Goal: Transaction & Acquisition: Purchase product/service

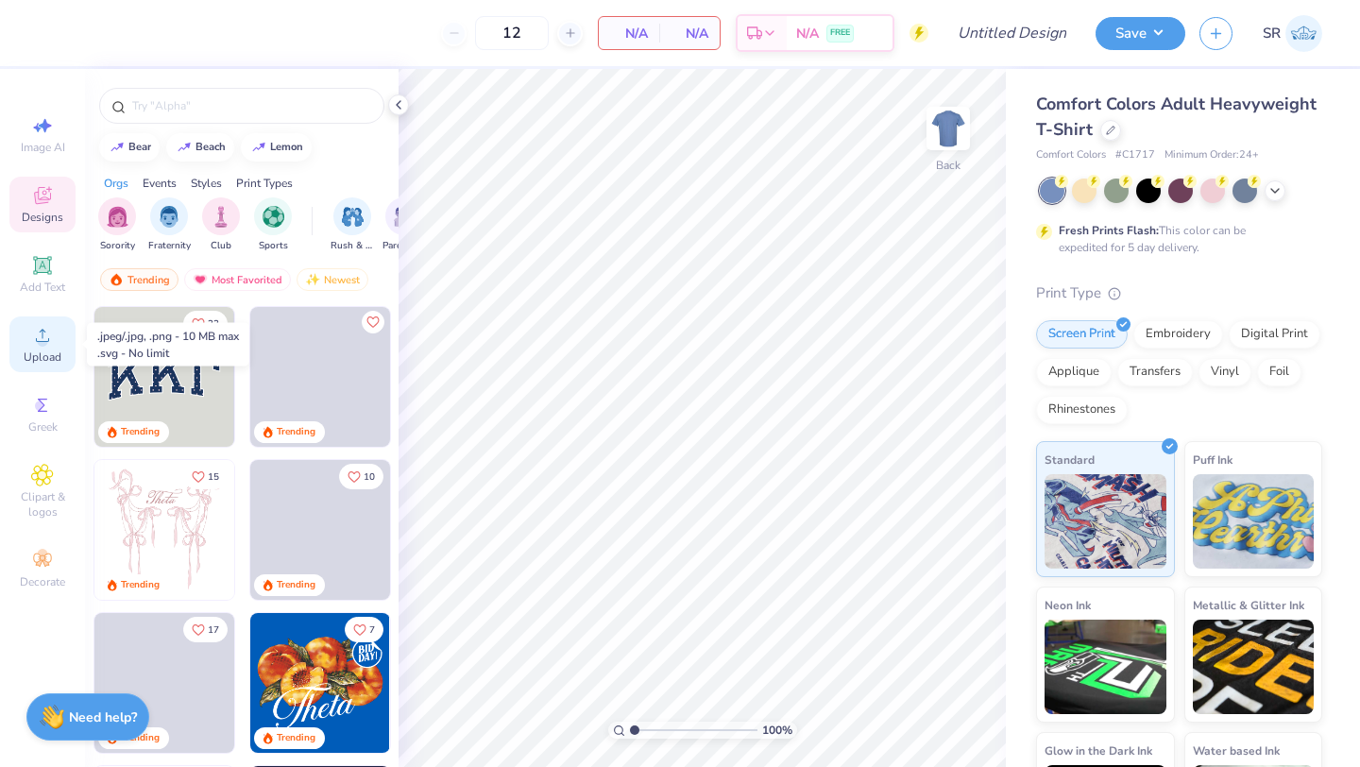
click at [41, 349] on div "Upload" at bounding box center [42, 344] width 66 height 56
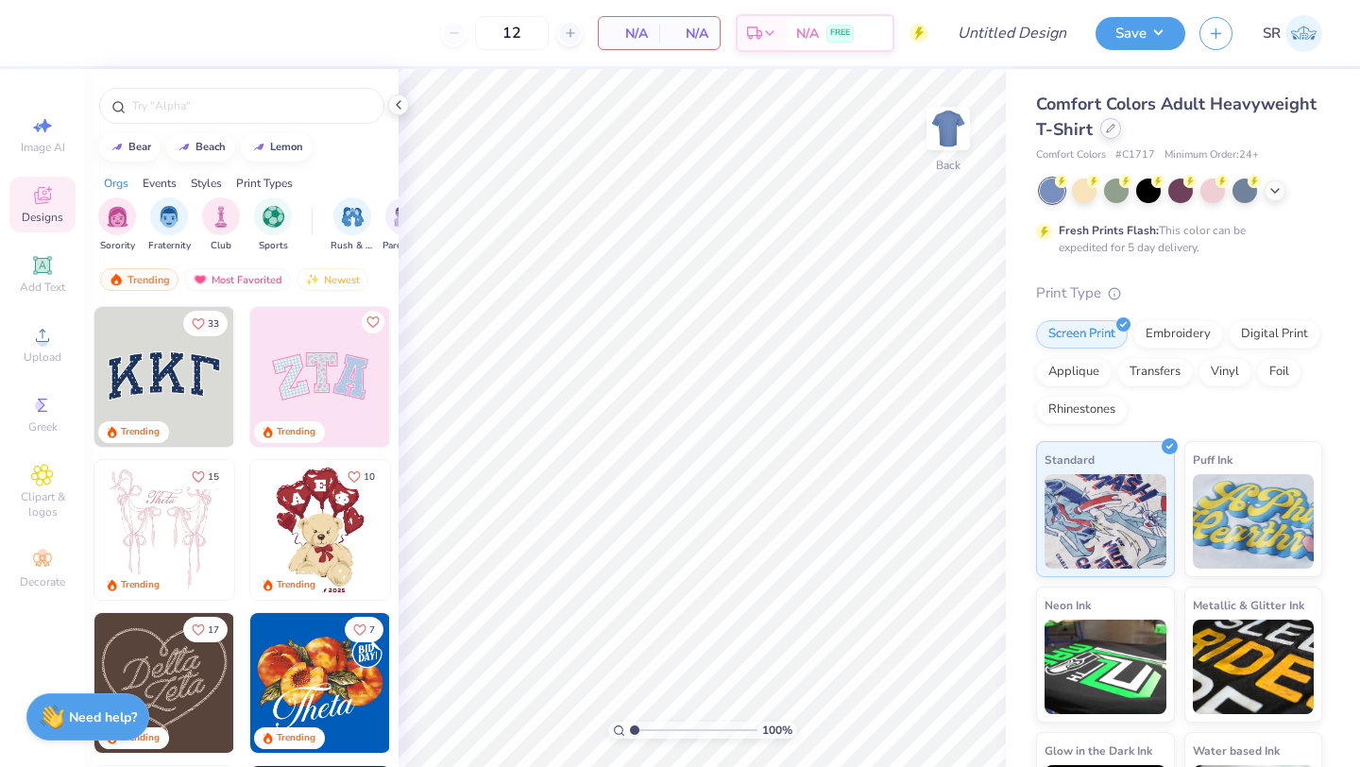
click at [1103, 129] on div at bounding box center [1111, 128] width 21 height 21
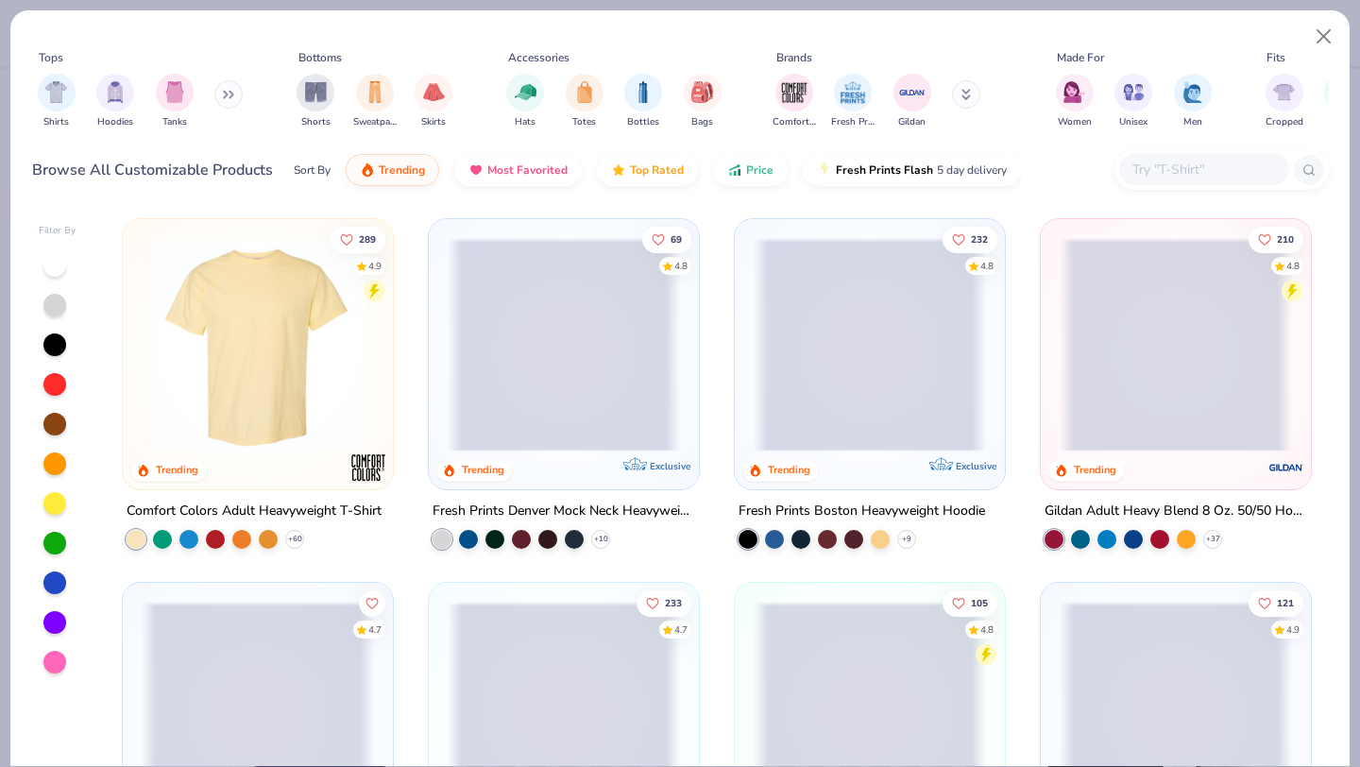
click at [231, 92] on icon at bounding box center [232, 95] width 3 height 7
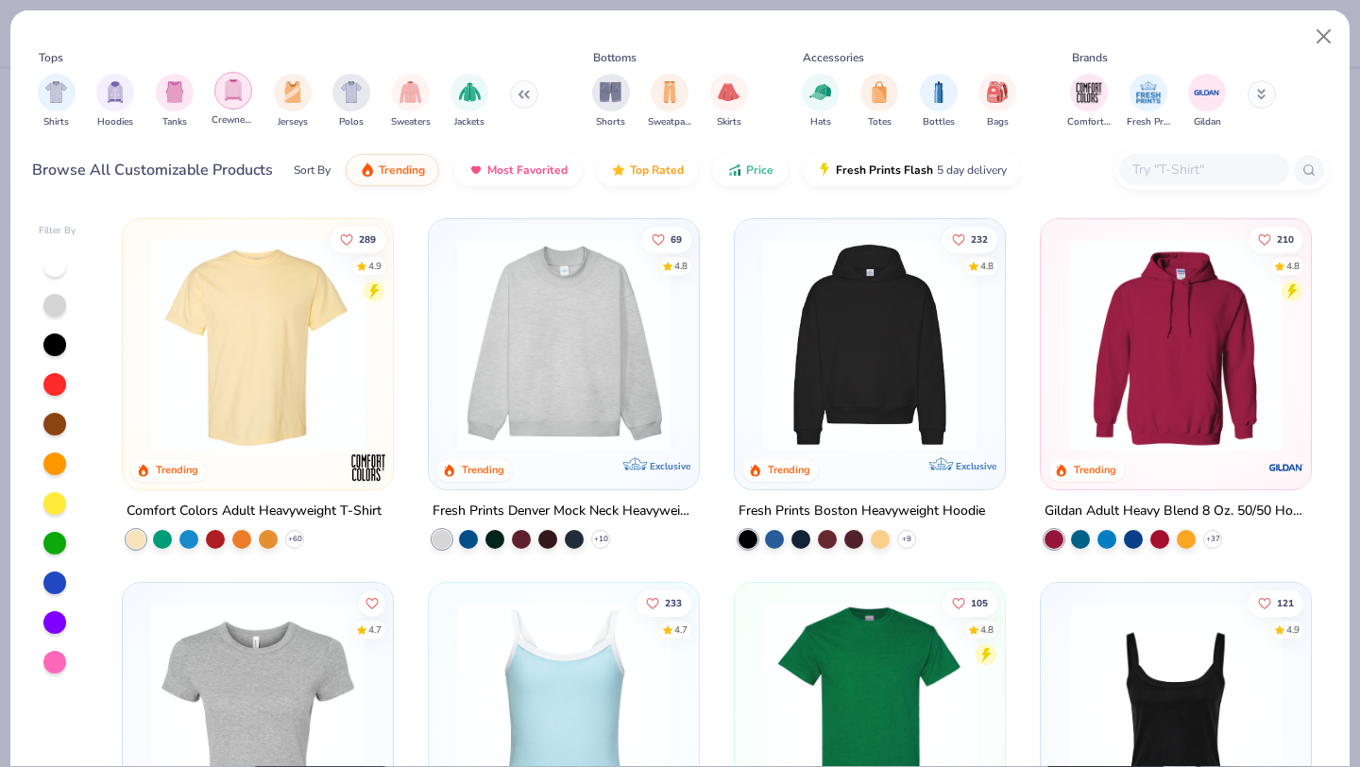
click at [231, 104] on div "filter for Crewnecks" at bounding box center [233, 91] width 38 height 38
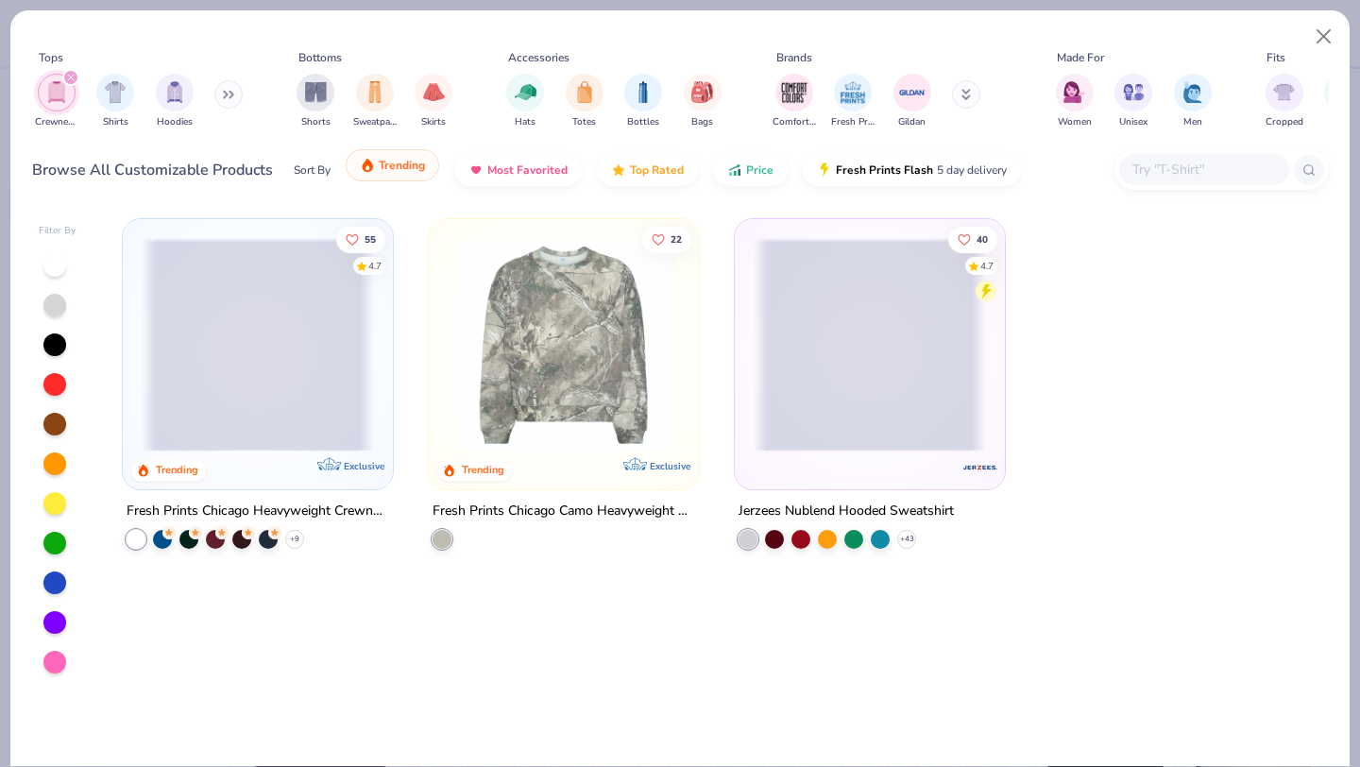
click at [399, 167] on span "Trending" at bounding box center [402, 165] width 46 height 15
click at [70, 79] on icon "filter for Crewnecks" at bounding box center [71, 78] width 8 height 8
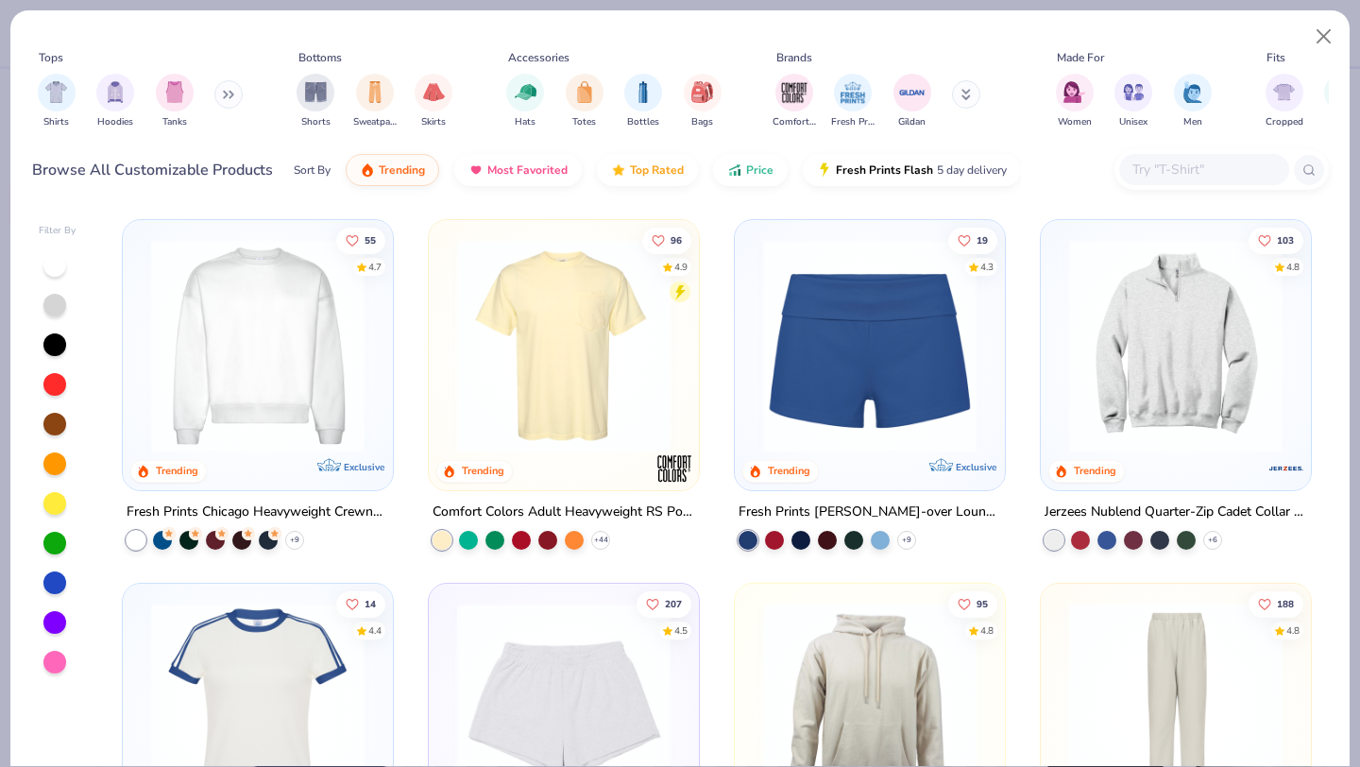
scroll to position [1457, 0]
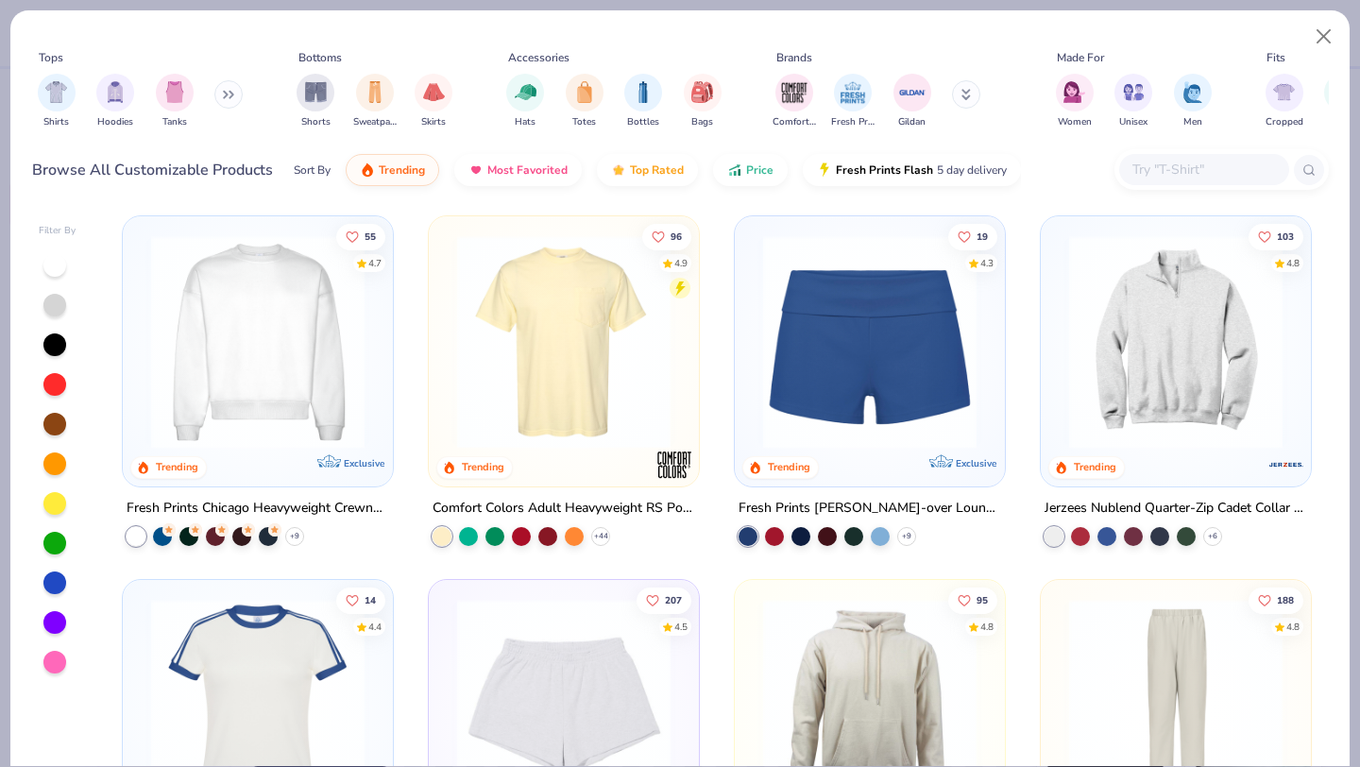
click at [237, 377] on img at bounding box center [258, 342] width 232 height 214
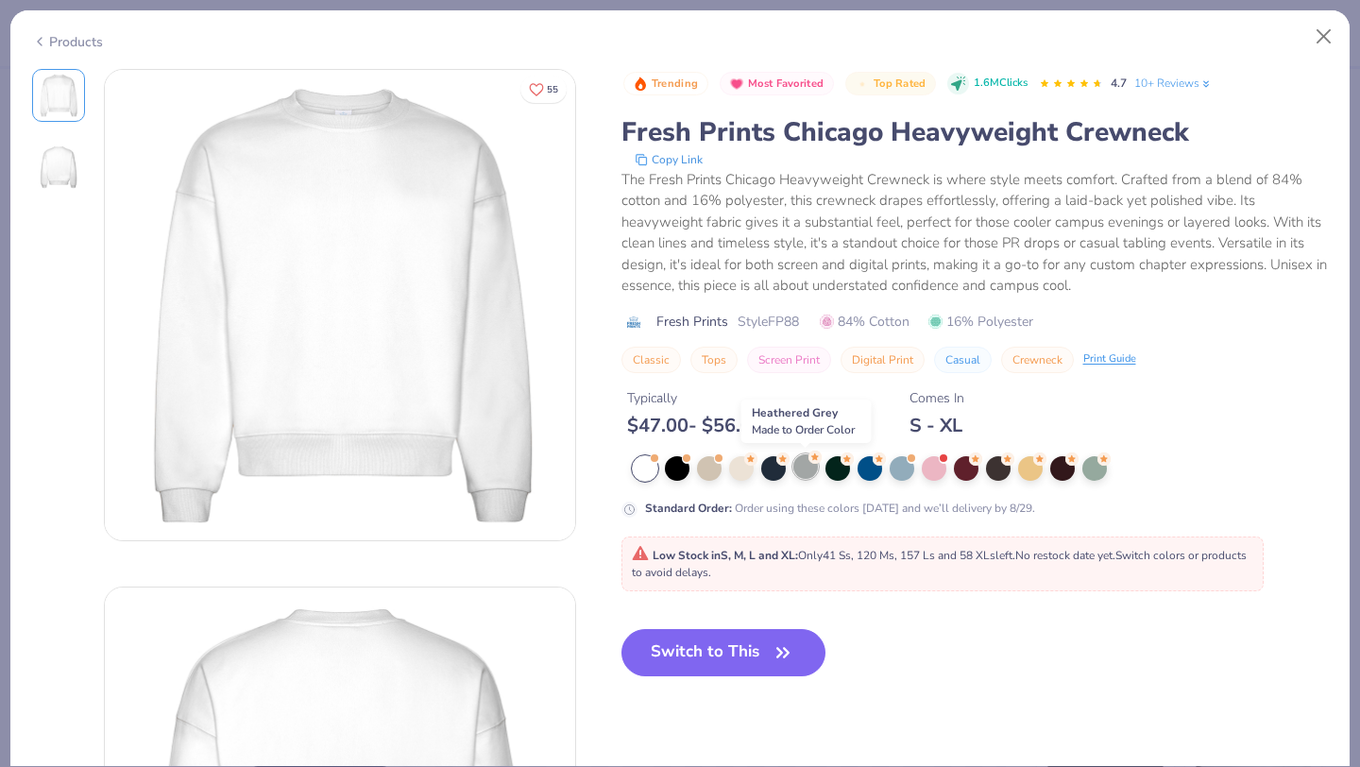
click at [801, 462] on div at bounding box center [806, 466] width 25 height 25
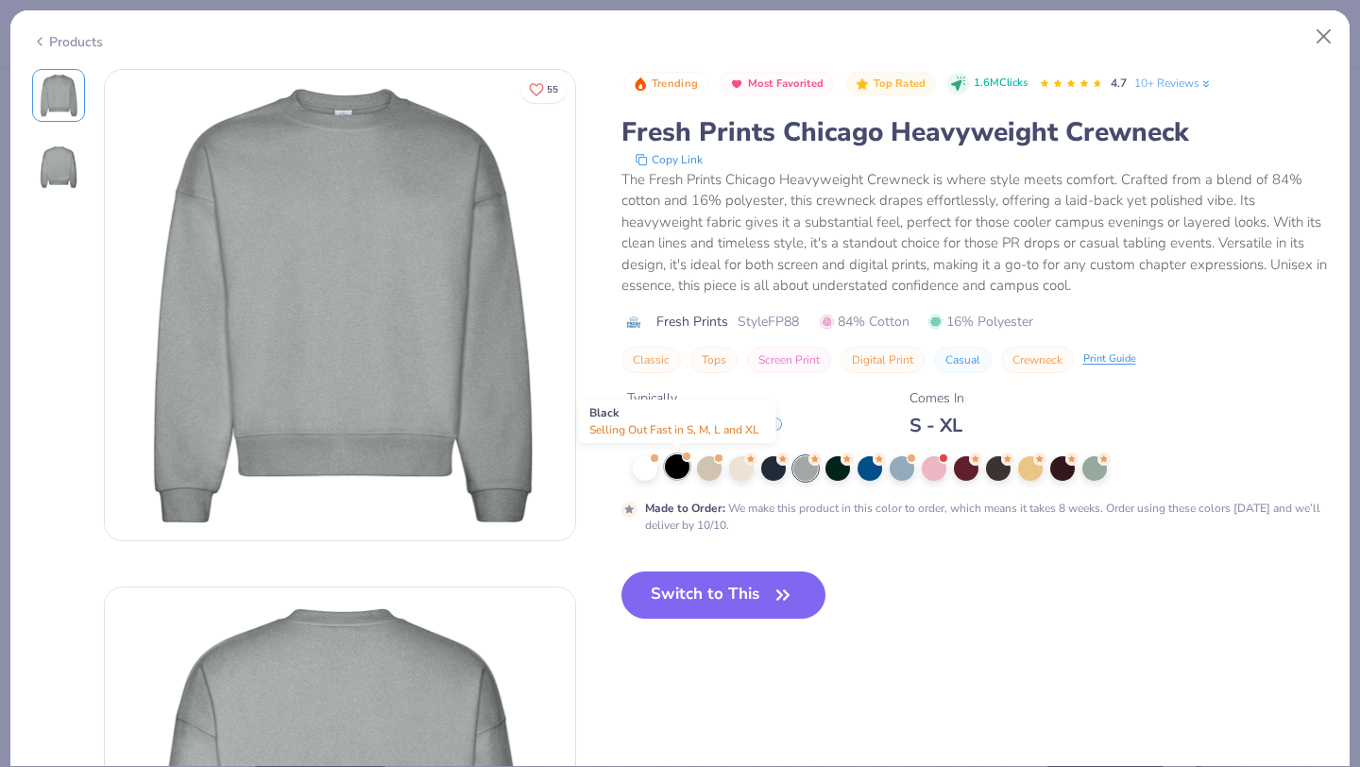
click at [676, 460] on div at bounding box center [677, 466] width 25 height 25
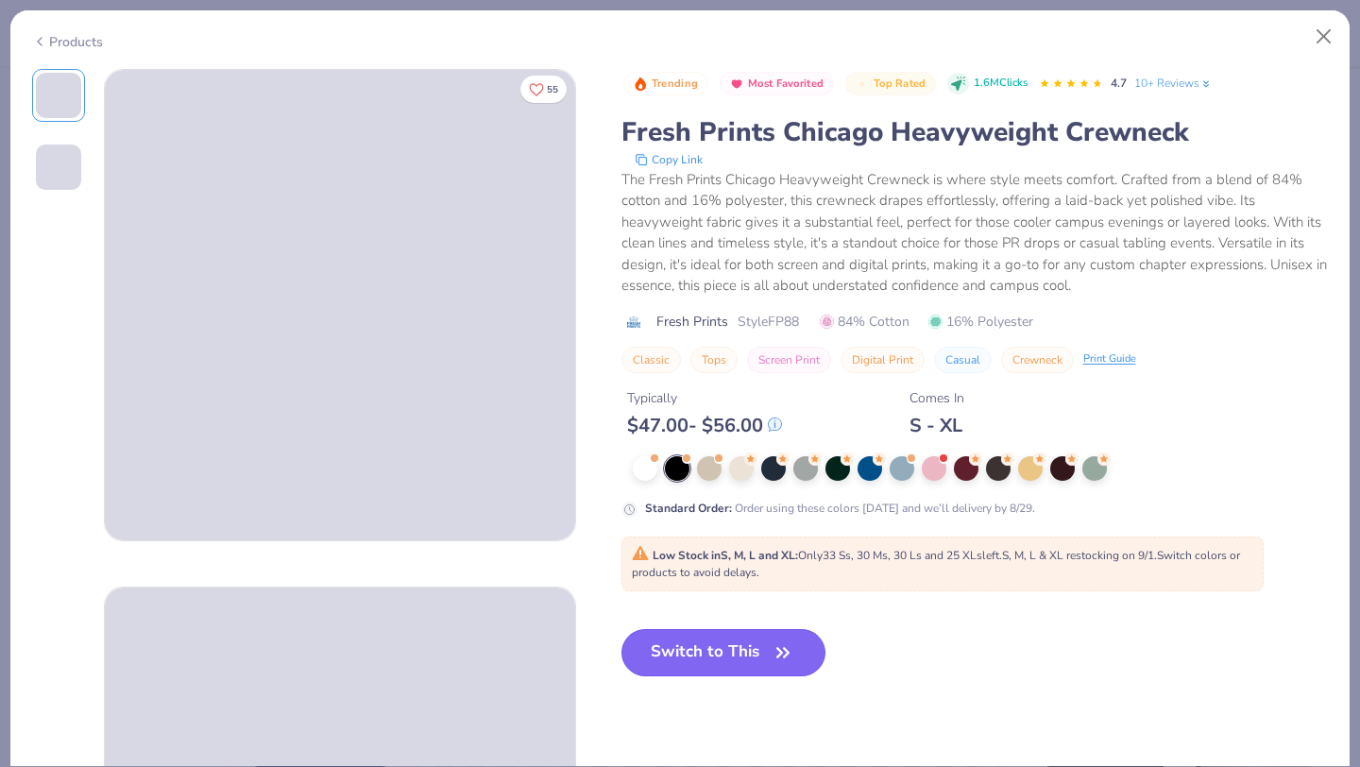
click at [761, 656] on button "Switch to This" at bounding box center [724, 652] width 205 height 47
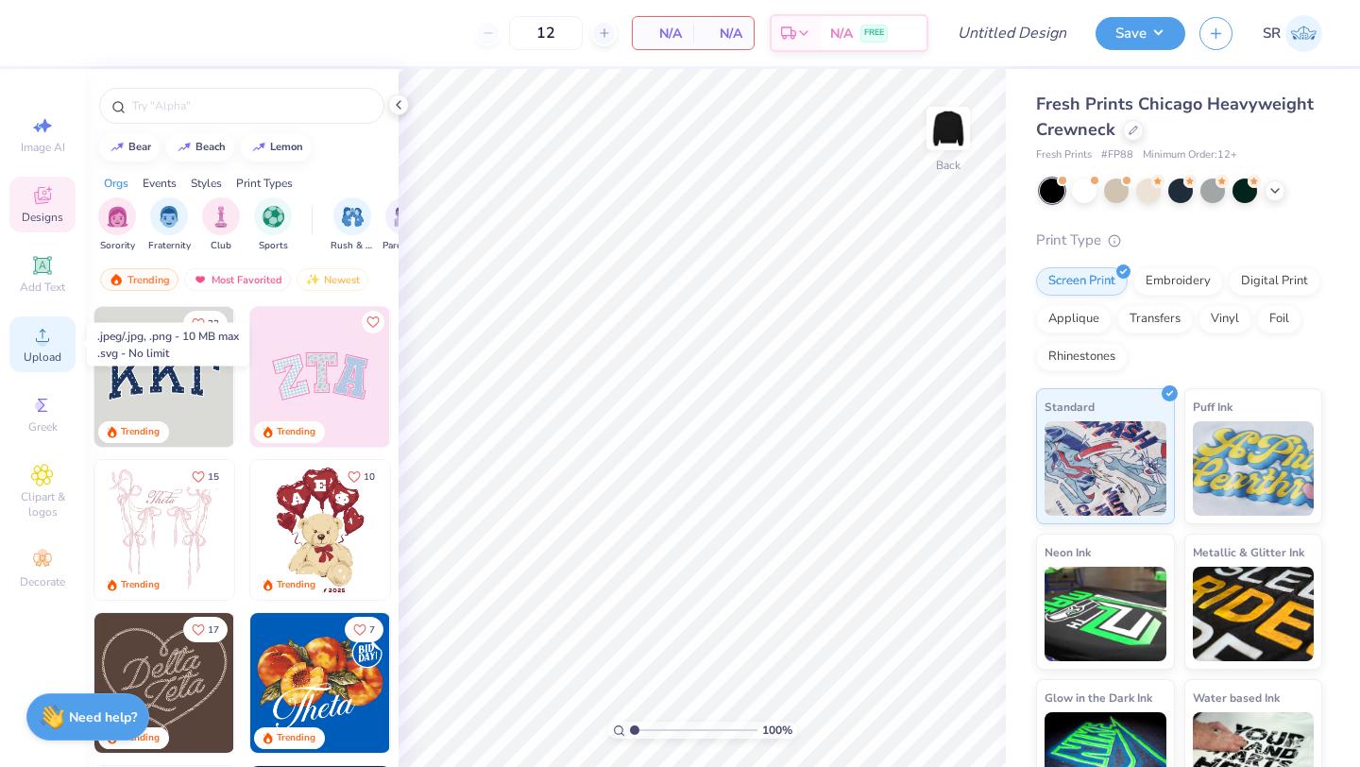
click at [48, 346] on icon at bounding box center [42, 335] width 23 height 23
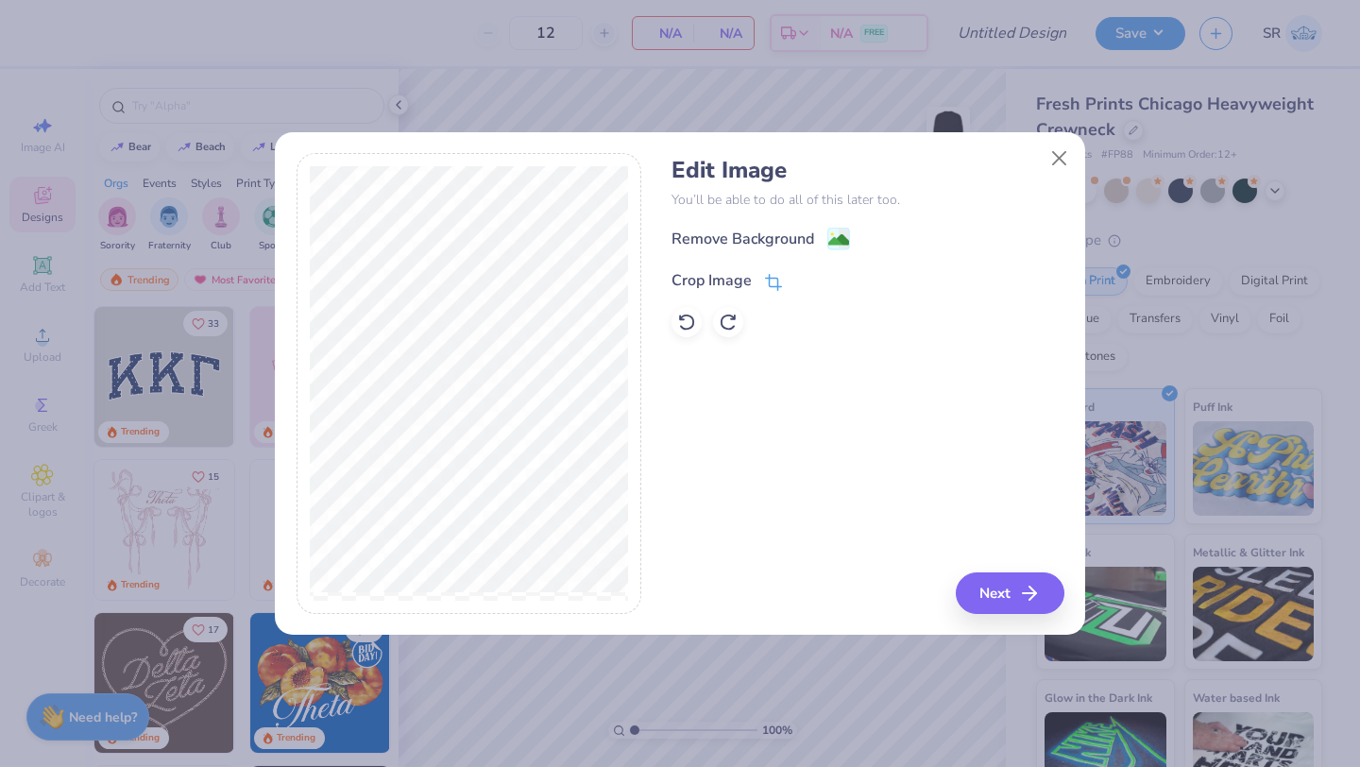
click at [763, 273] on div "Crop Image" at bounding box center [727, 280] width 111 height 23
click at [808, 282] on icon at bounding box center [805, 278] width 11 height 11
click at [838, 241] on image at bounding box center [839, 241] width 21 height 21
click at [727, 325] on icon at bounding box center [728, 322] width 19 height 19
click at [693, 320] on icon at bounding box center [686, 322] width 19 height 19
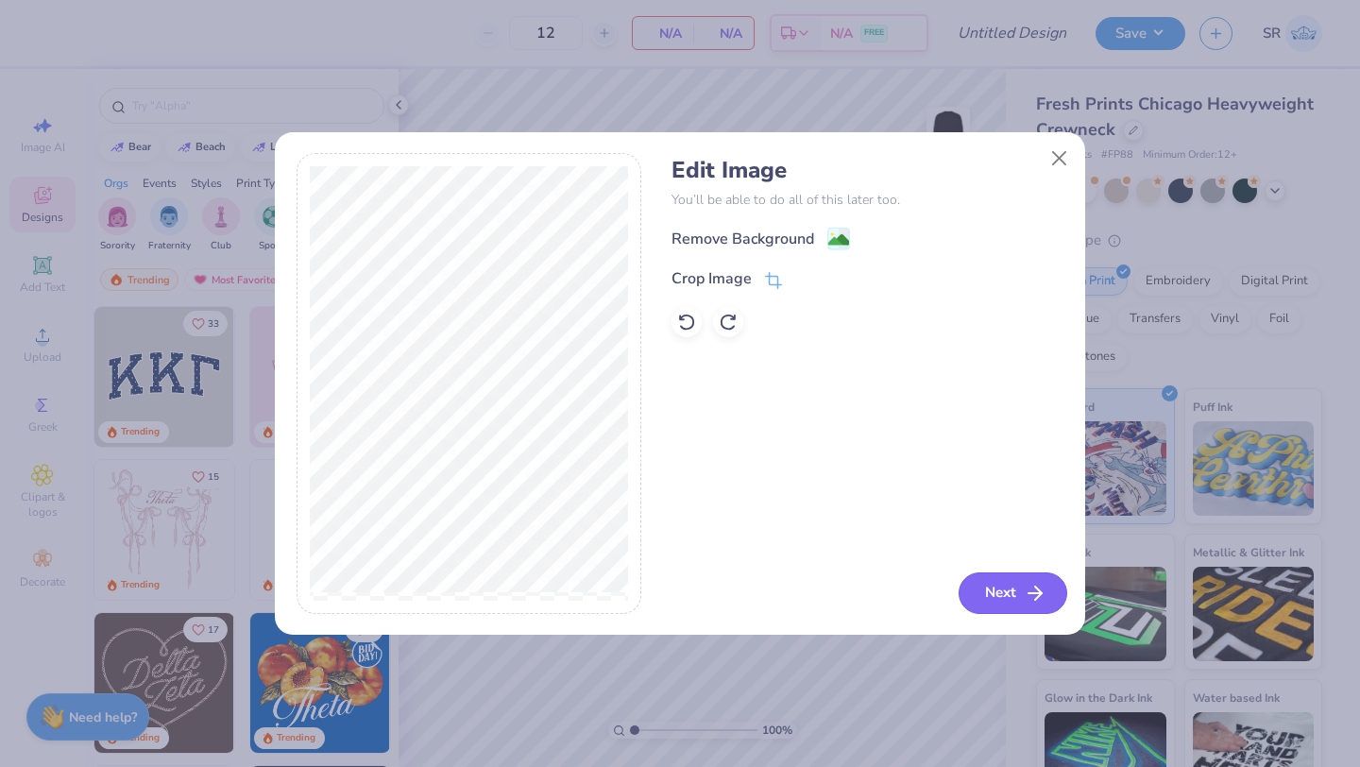
click at [988, 593] on button "Next" at bounding box center [1013, 594] width 109 height 42
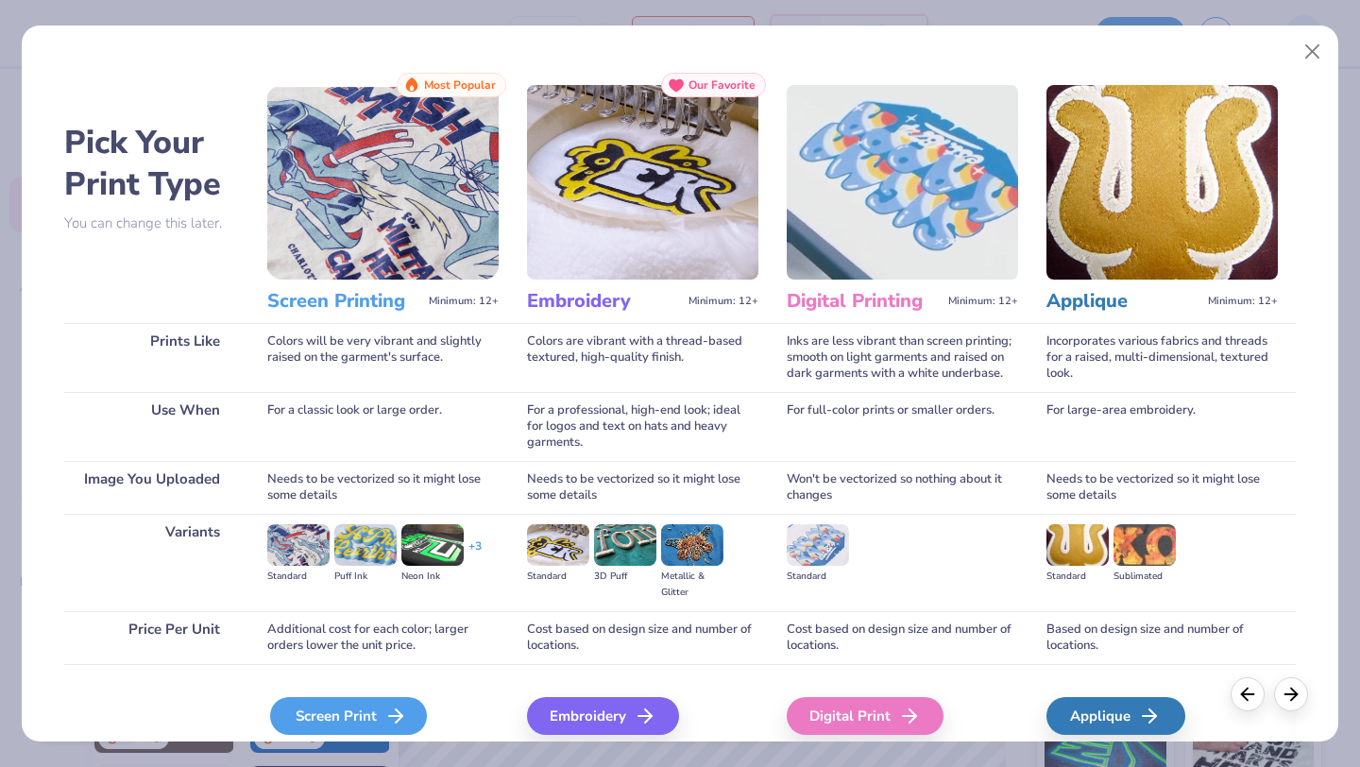
click at [385, 723] on icon at bounding box center [396, 716] width 23 height 23
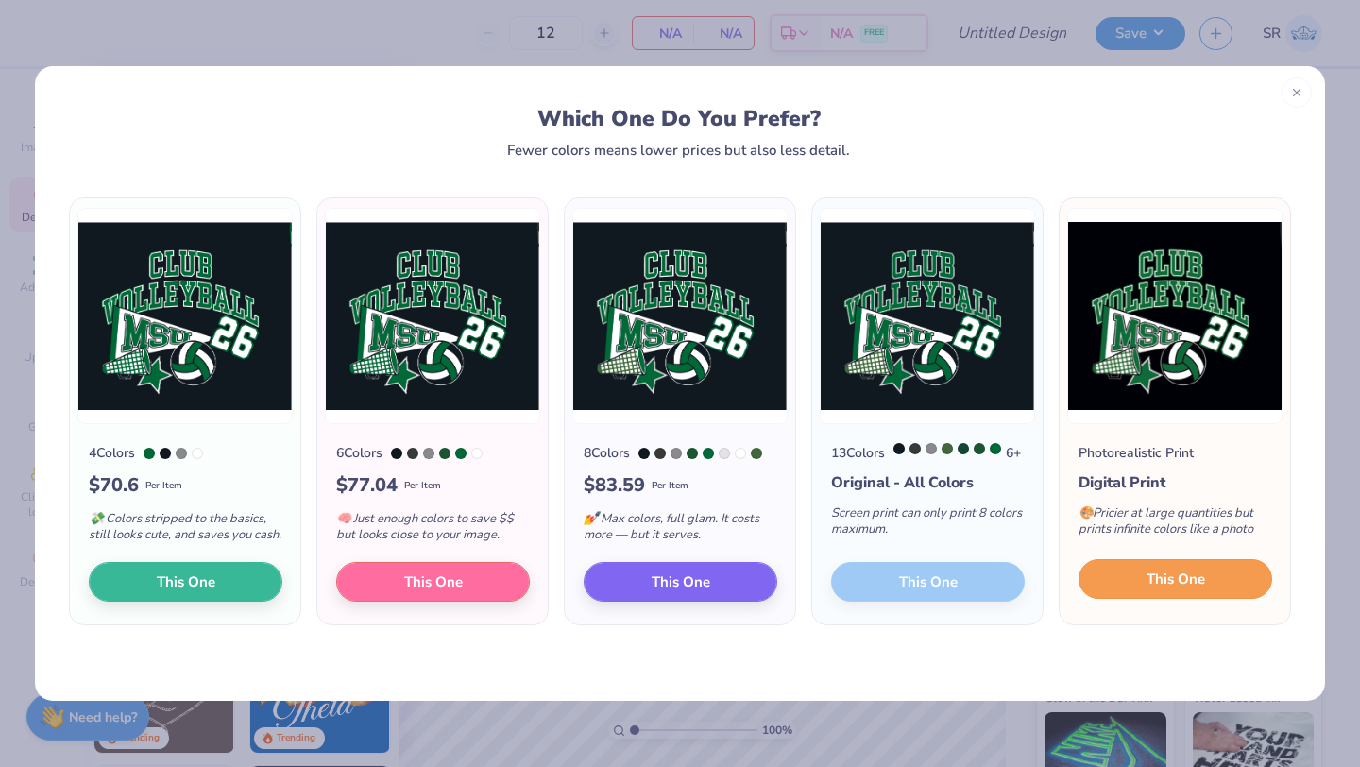
click at [1145, 599] on button "This One" at bounding box center [1176, 579] width 194 height 40
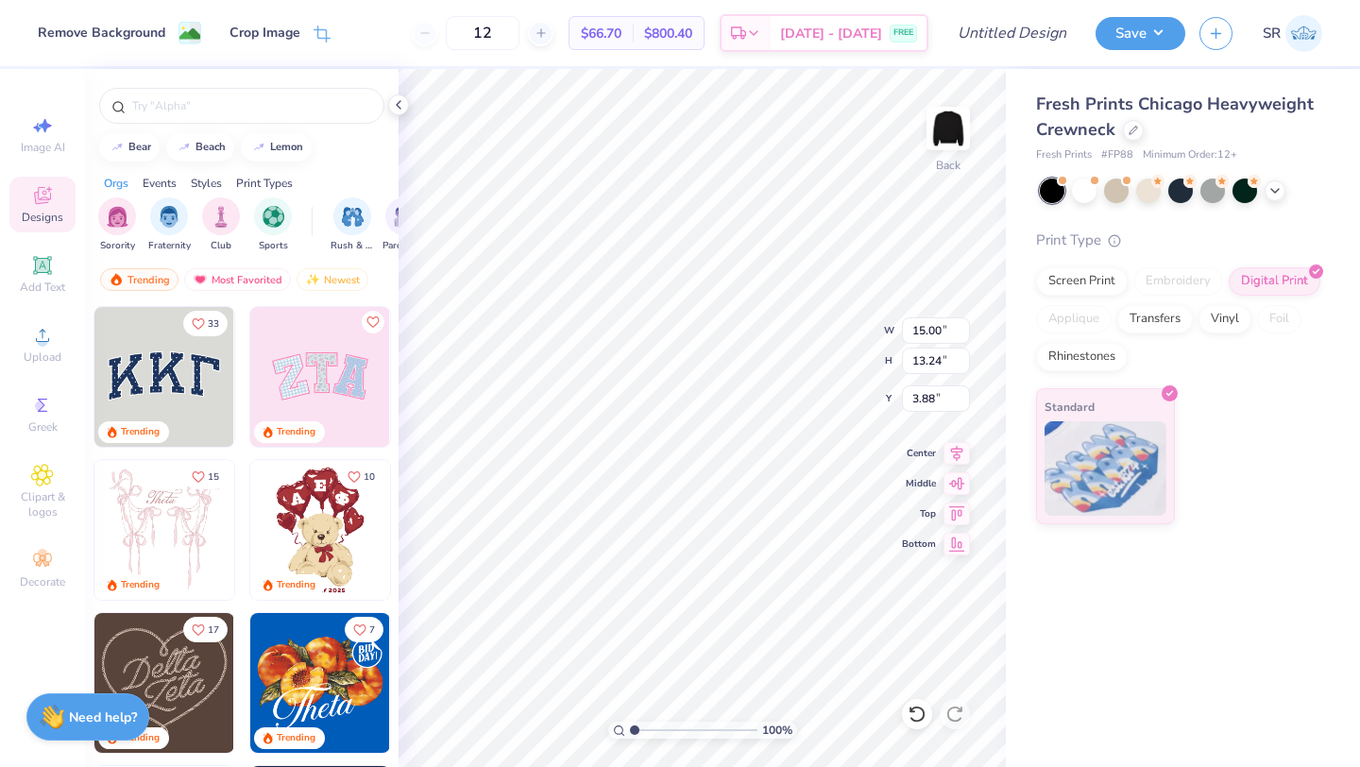
type input "1.73"
click at [548, 35] on icon at bounding box center [541, 32] width 13 height 13
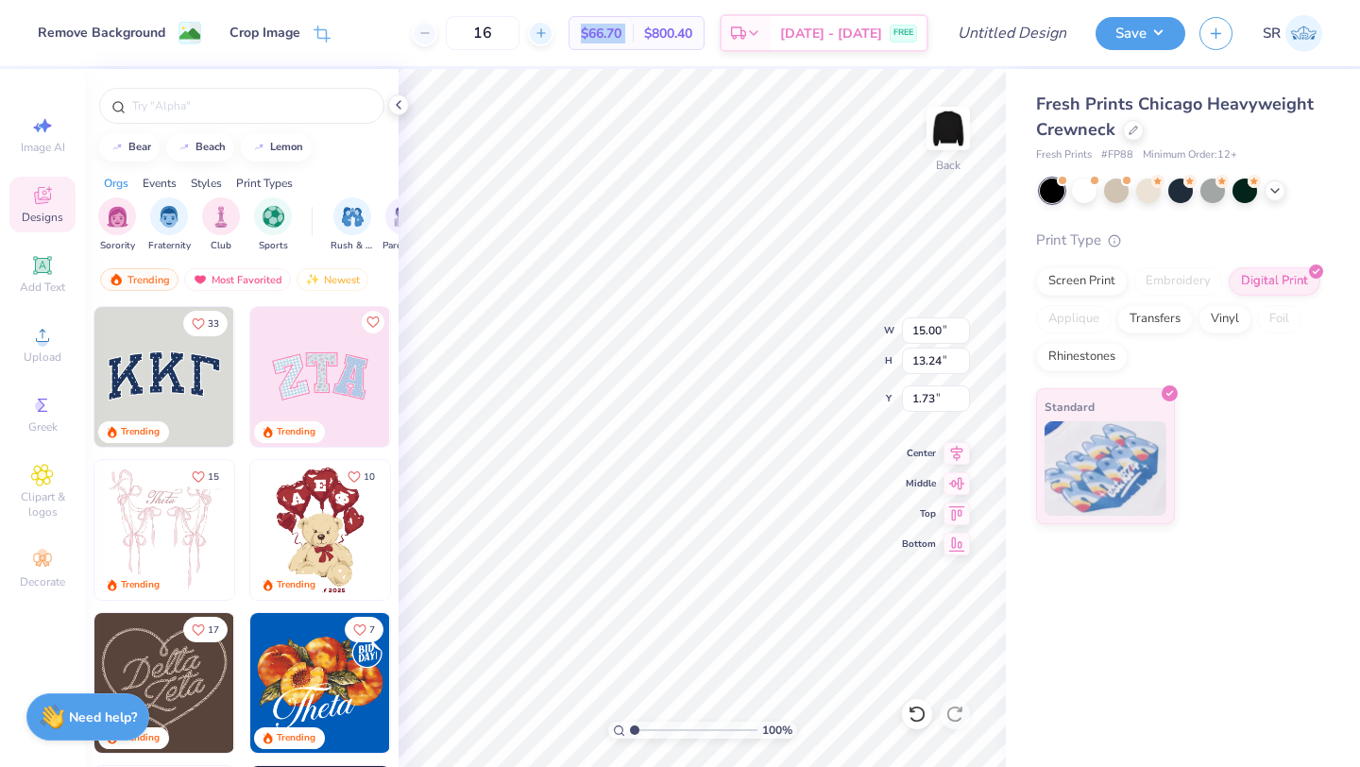
click at [548, 35] on icon at bounding box center [541, 32] width 13 height 13
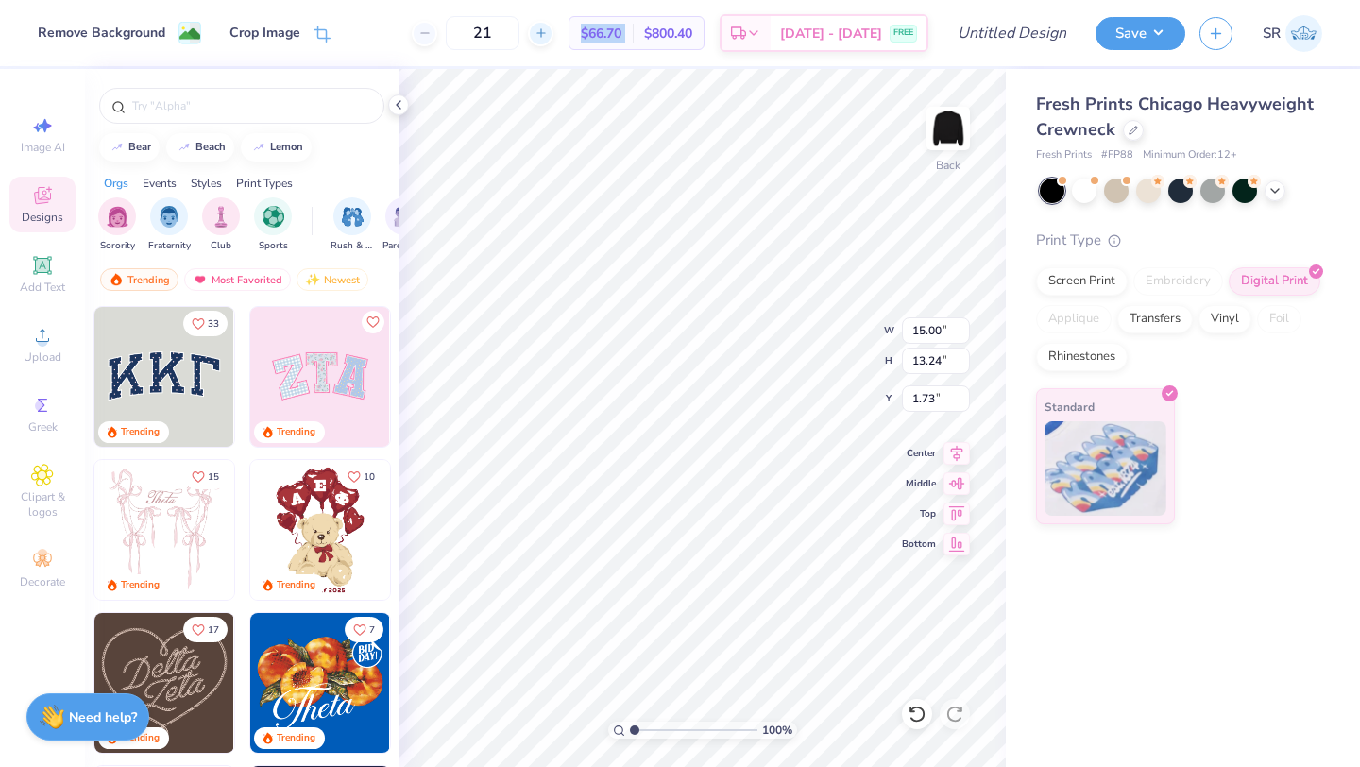
click at [554, 35] on div "21" at bounding box center [483, 33] width 142 height 34
click at [538, 35] on icon at bounding box center [530, 32] width 13 height 13
click at [555, 35] on input "22" at bounding box center [546, 33] width 74 height 34
click at [538, 35] on icon at bounding box center [530, 32] width 13 height 13
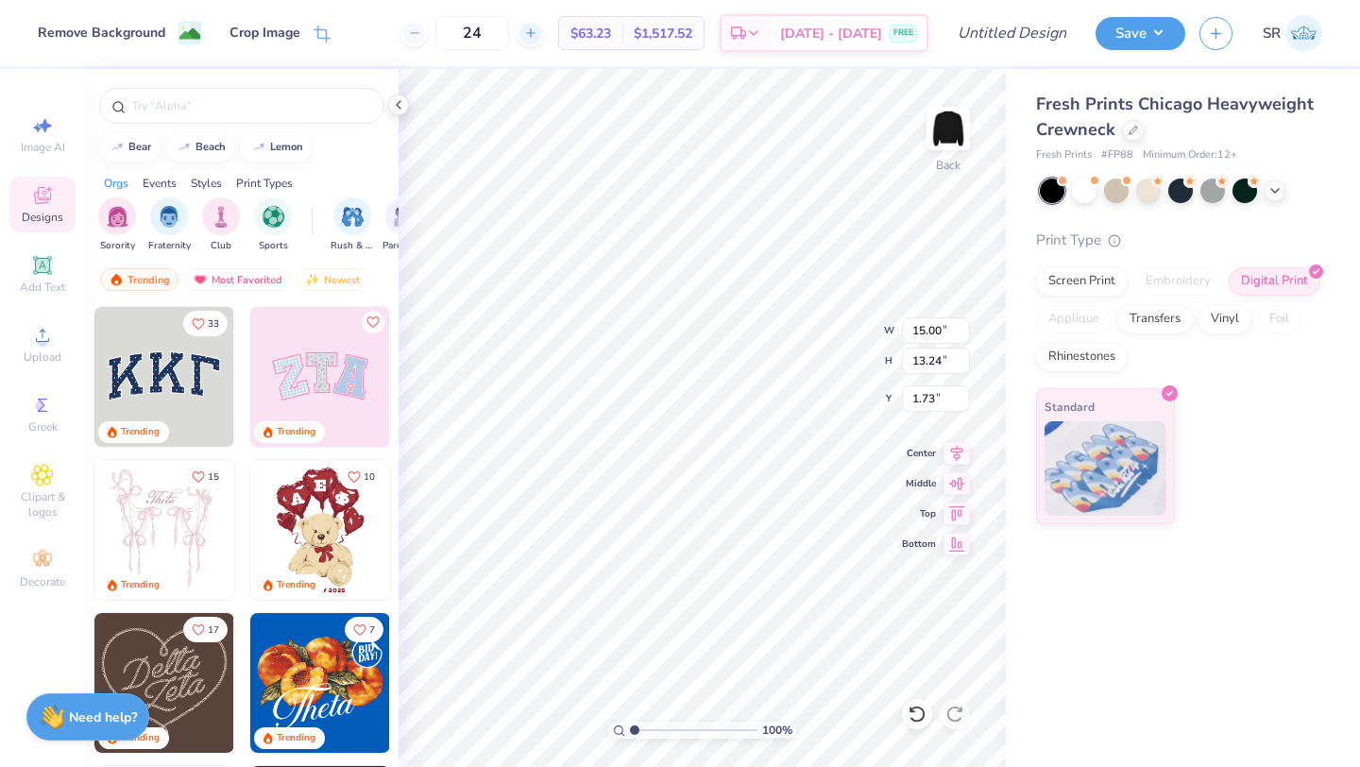
click at [538, 35] on icon at bounding box center [530, 32] width 13 height 13
type input "25"
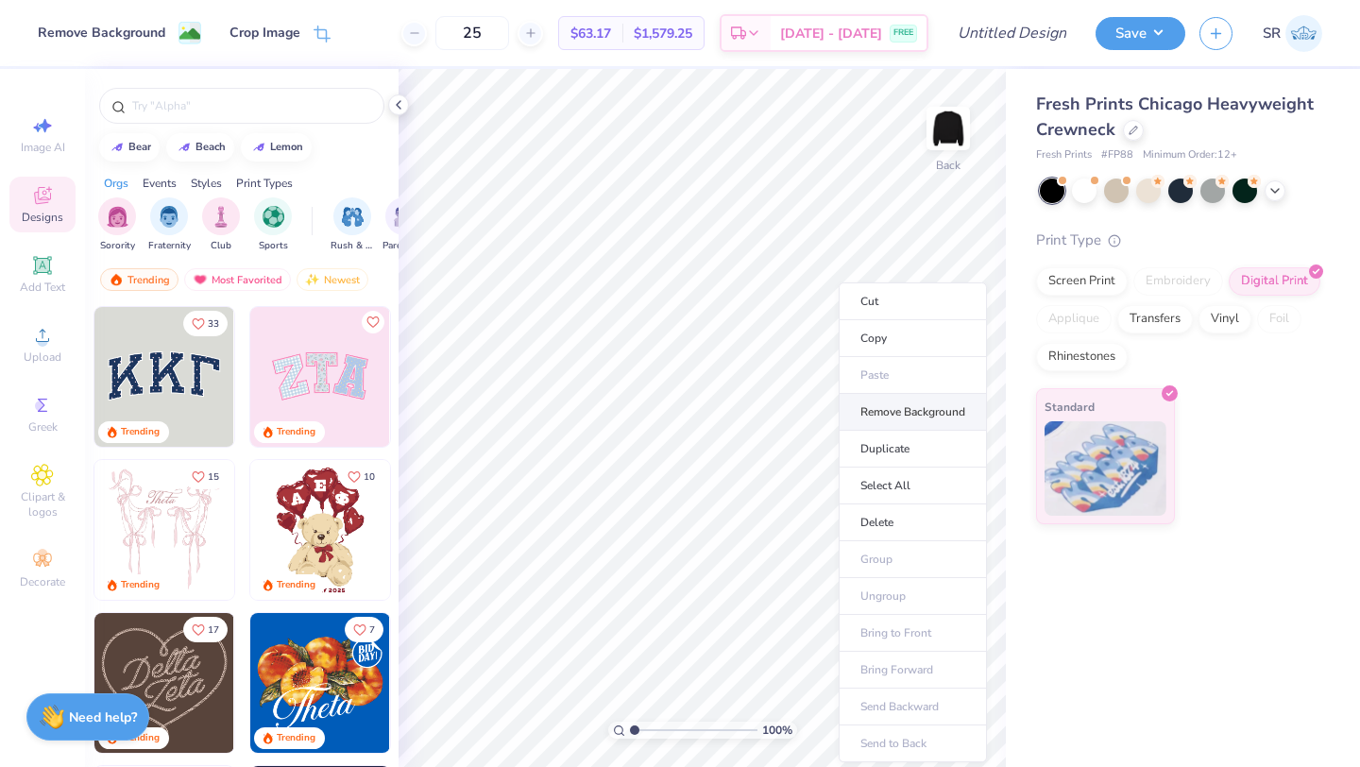
click at [860, 412] on li "Remove Background" at bounding box center [913, 412] width 148 height 37
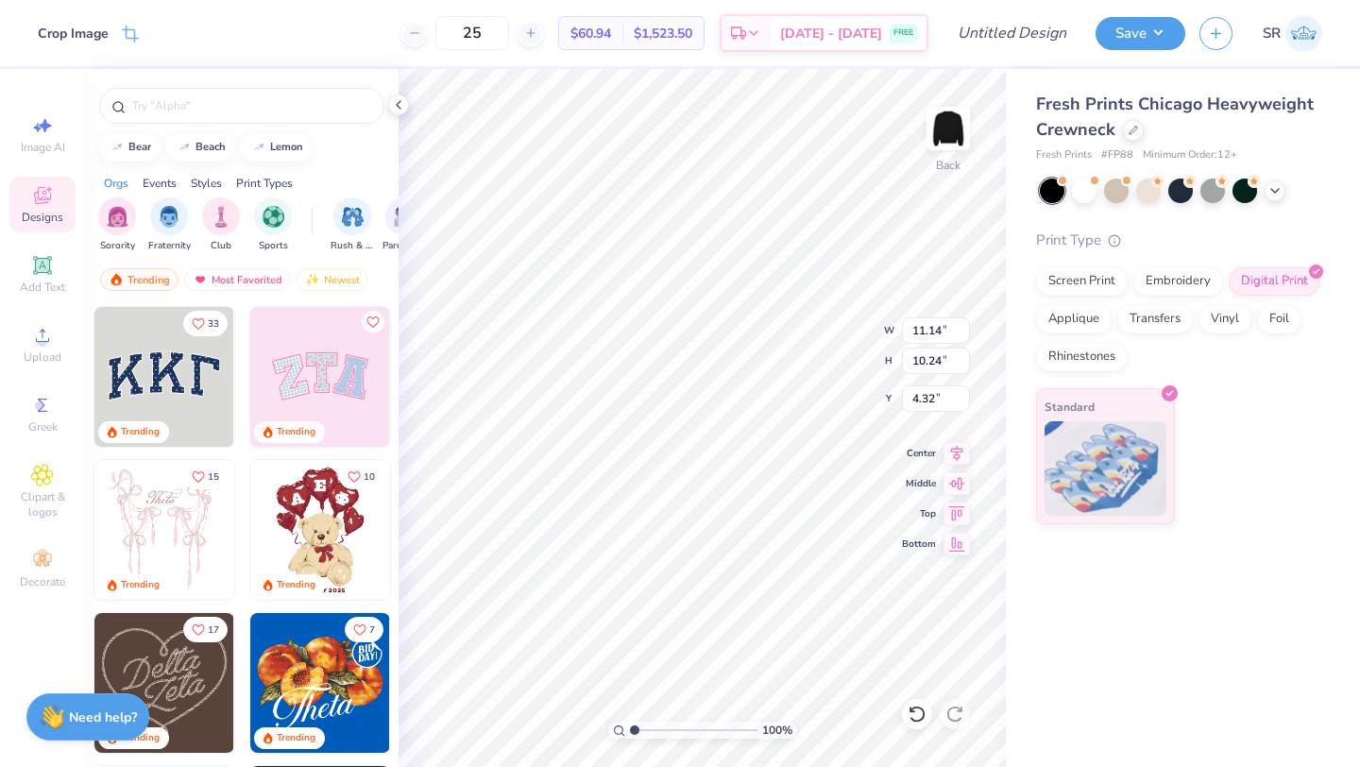
type input "4.32"
type input "13.26"
type input "12.19"
type input "2.37"
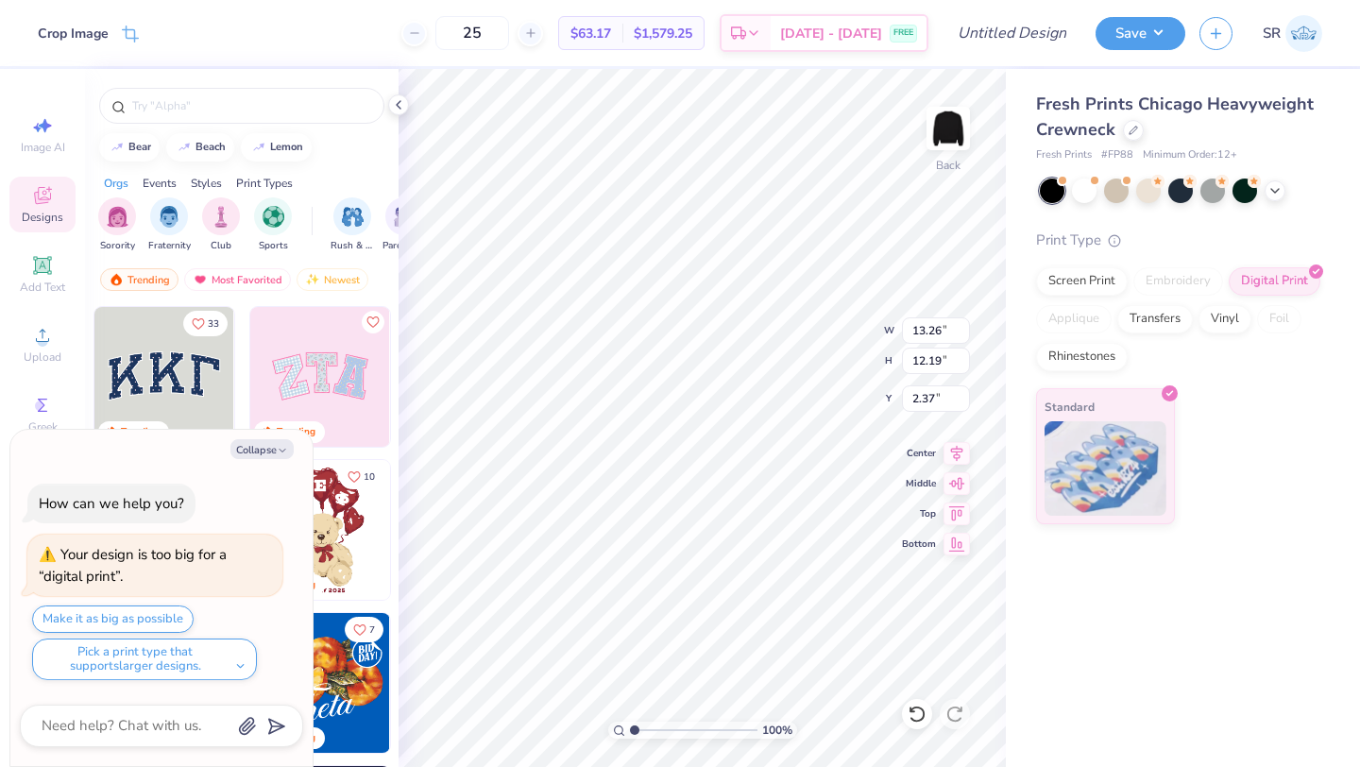
type textarea "x"
type input "4.68"
type textarea "x"
type input "14.90"
type input "13.70"
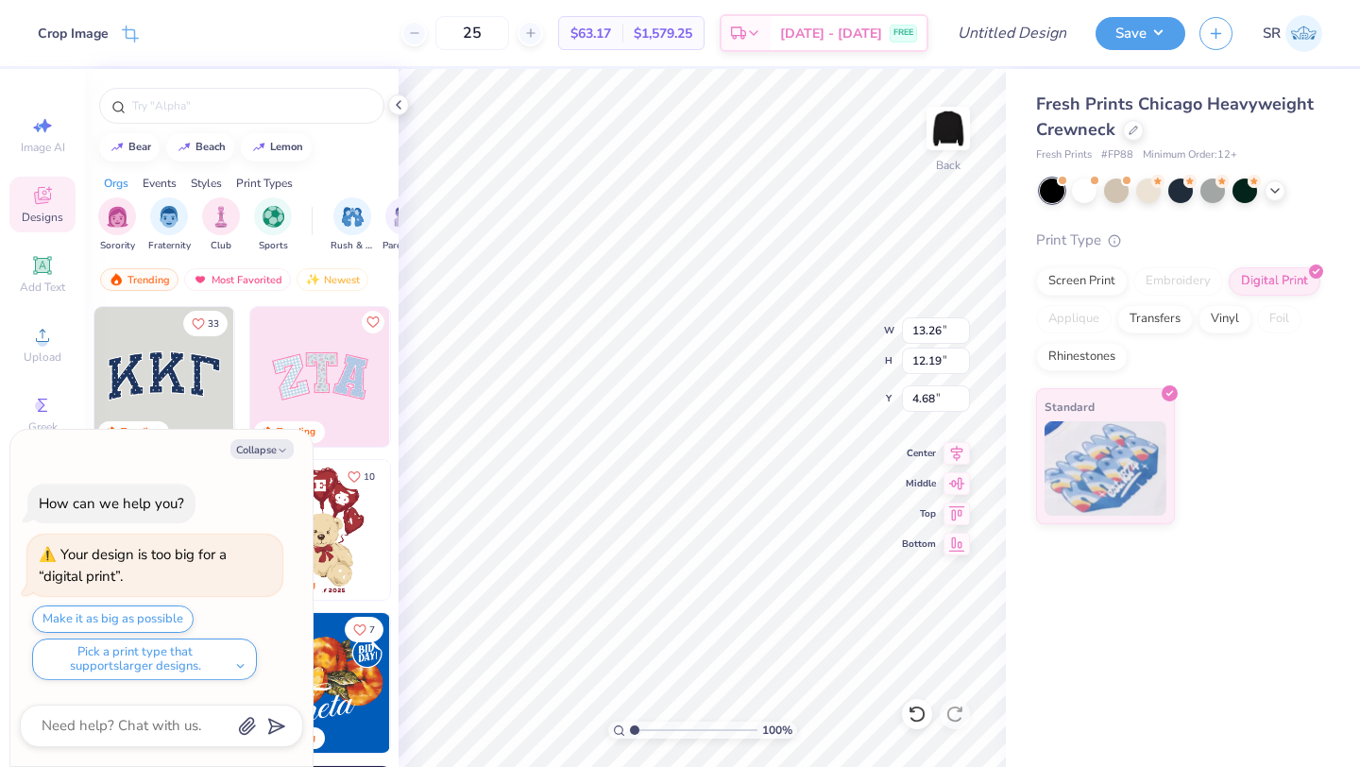
type input "3.18"
type textarea "x"
type input "3.00"
click at [960, 453] on icon at bounding box center [957, 450] width 26 height 23
type textarea "x"
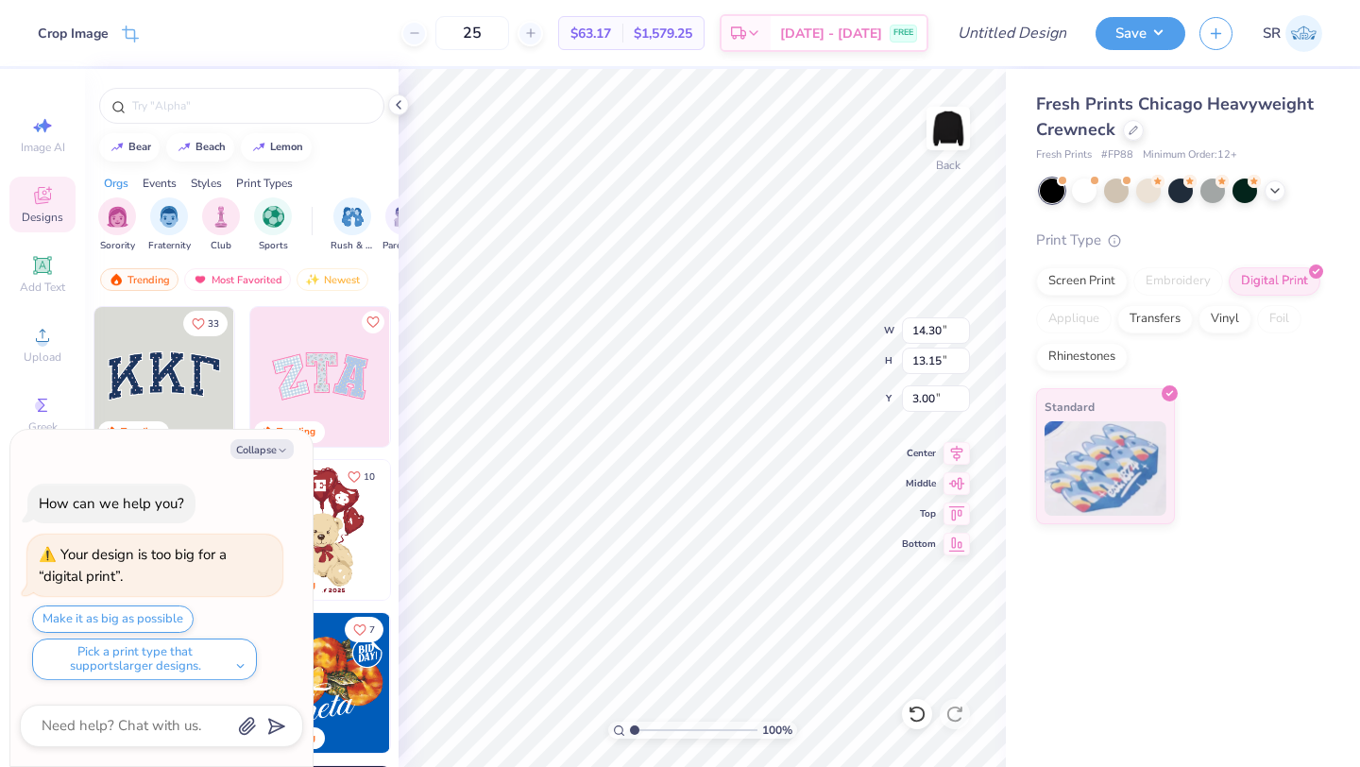
type input "14.30"
type input "13.15"
click at [959, 453] on icon at bounding box center [957, 451] width 12 height 16
click at [264, 456] on button "Collapse" at bounding box center [262, 449] width 63 height 20
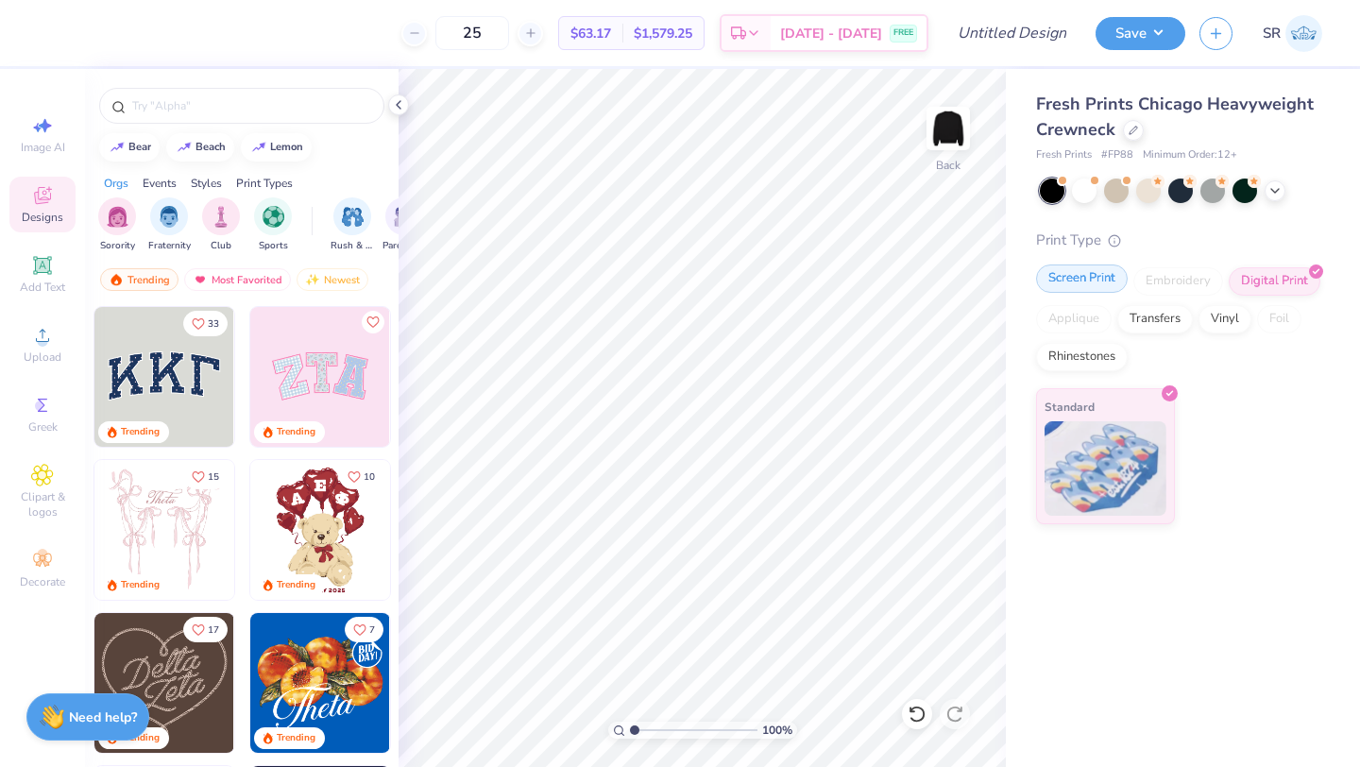
click at [1090, 274] on div "Screen Print" at bounding box center [1082, 279] width 92 height 28
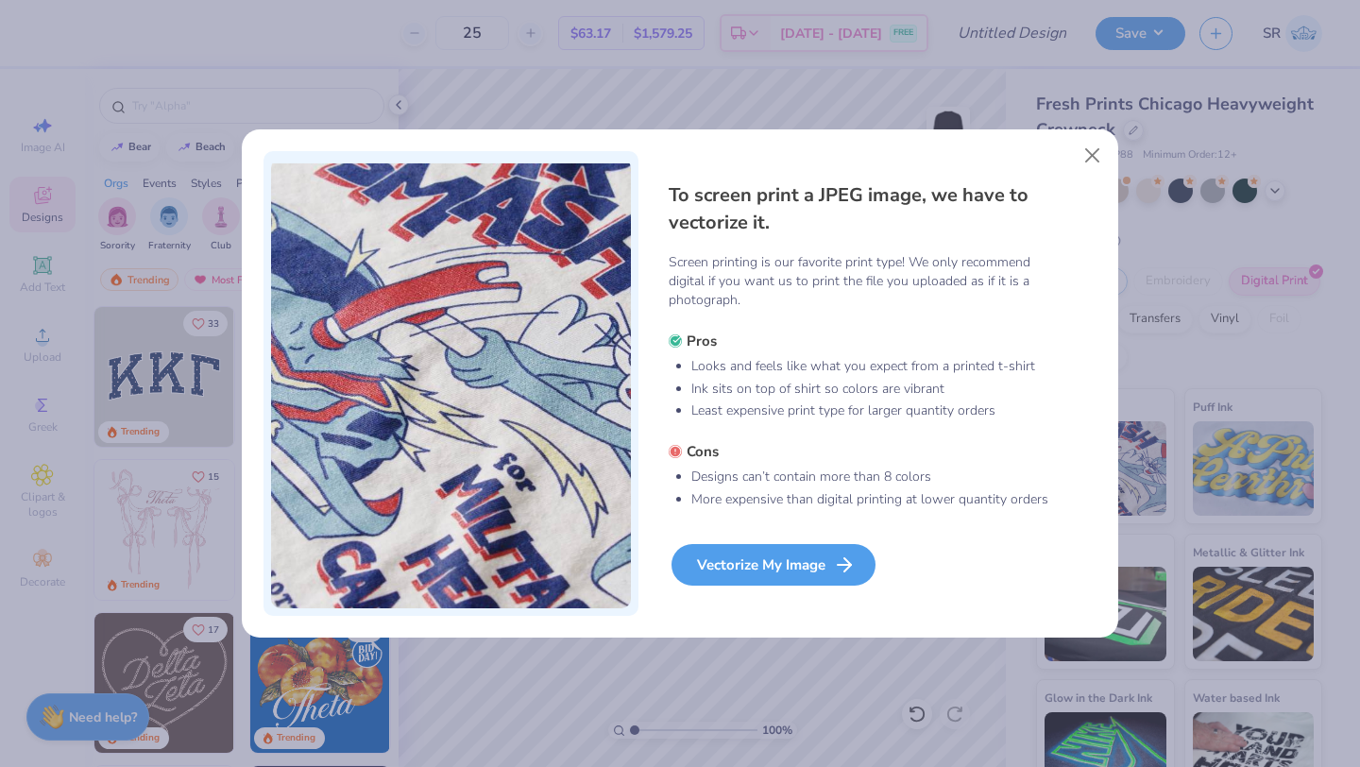
click at [808, 574] on div "Vectorize My Image" at bounding box center [774, 565] width 204 height 42
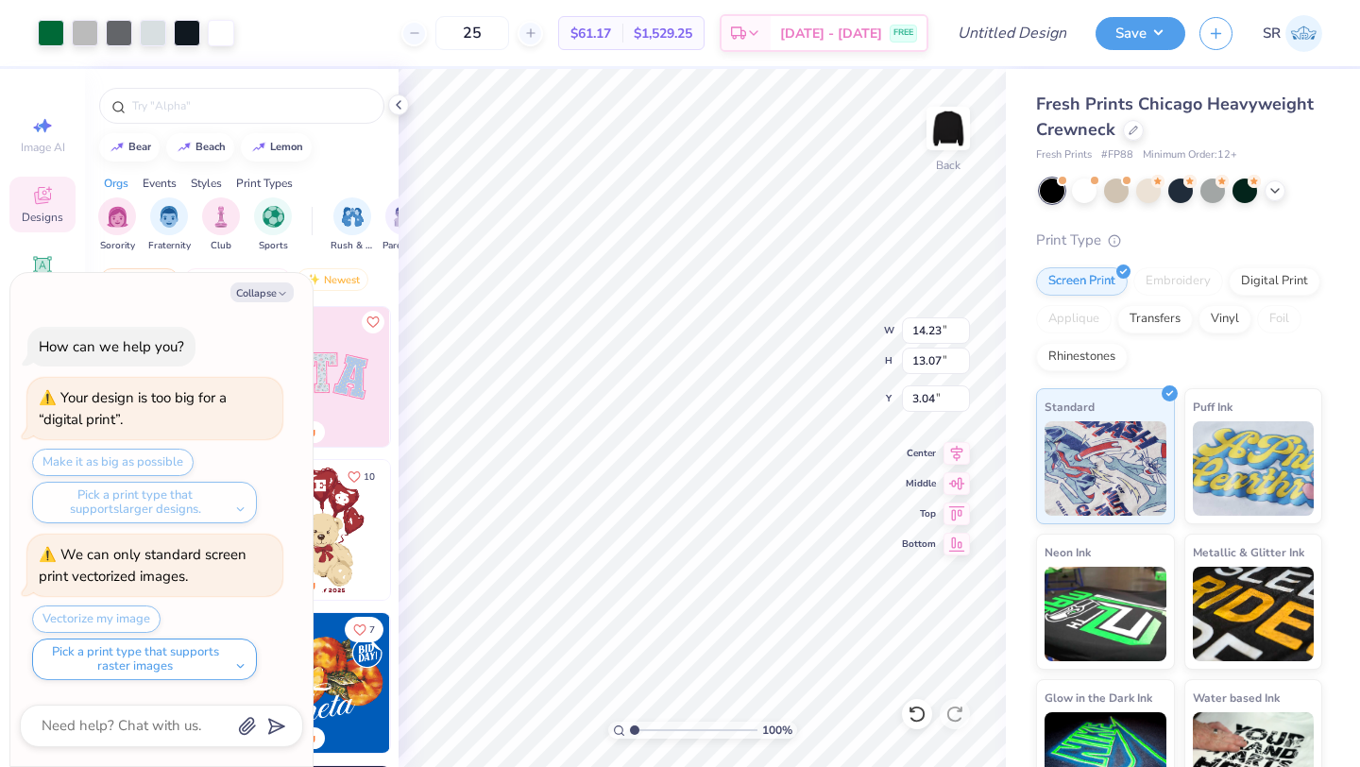
type textarea "x"
type input "14.17"
type input "13.01"
type input "3.10"
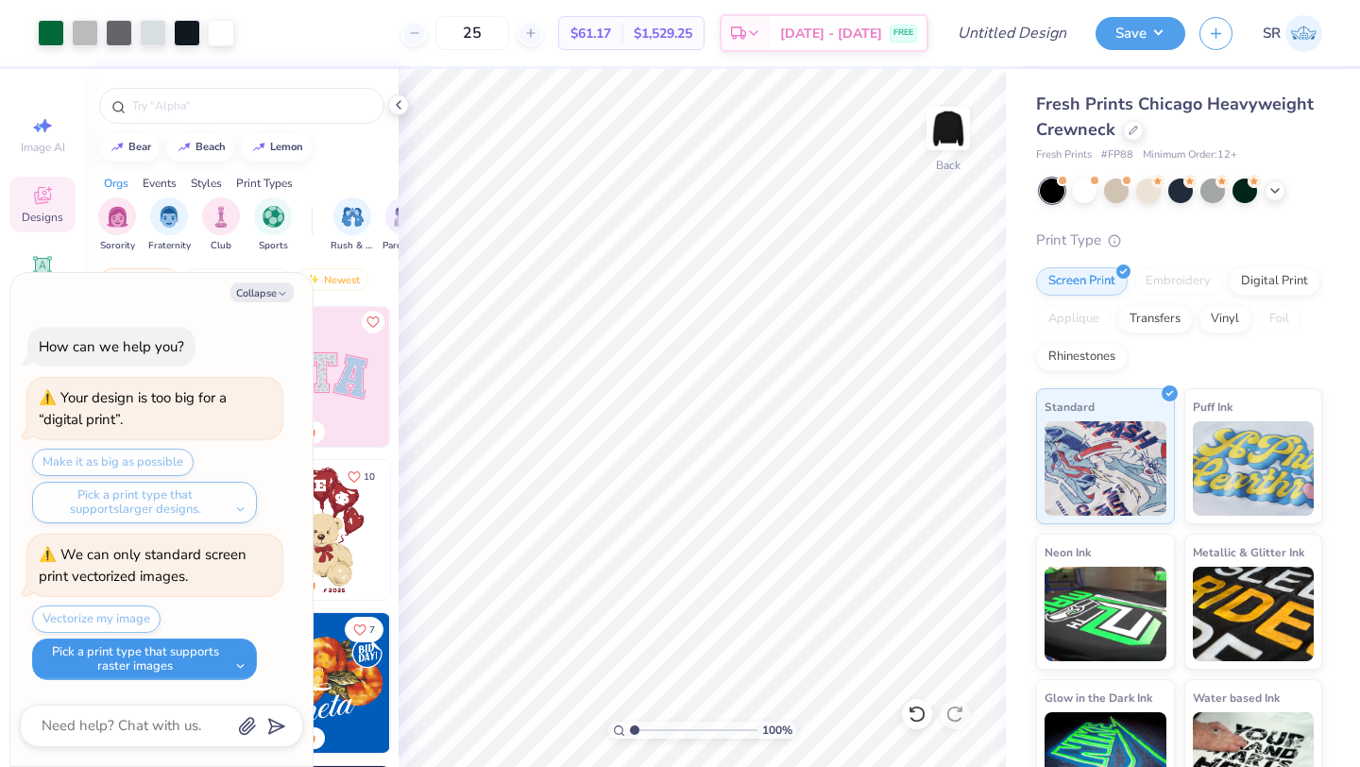
click at [235, 664] on button "Pick a print type that supports raster images" at bounding box center [144, 660] width 225 height 42
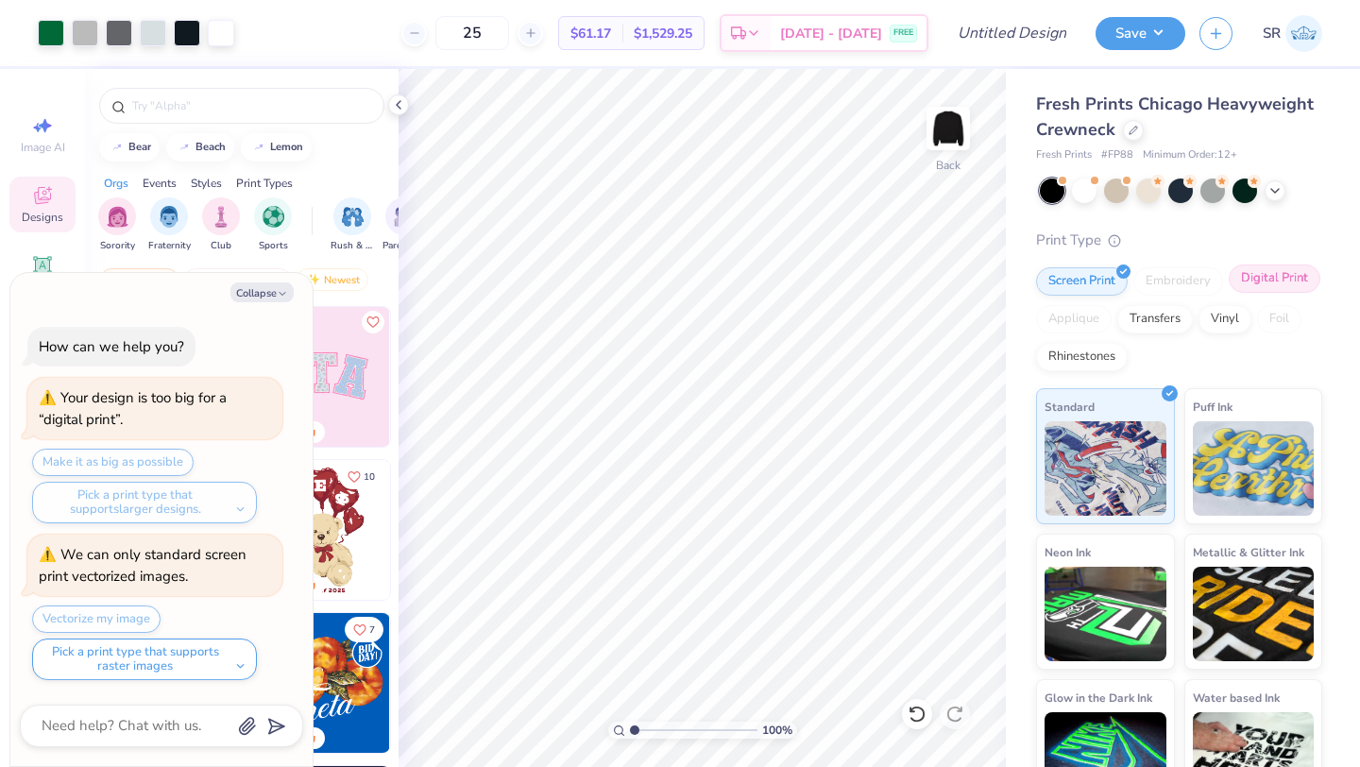
click at [1272, 282] on div "Digital Print" at bounding box center [1275, 279] width 92 height 28
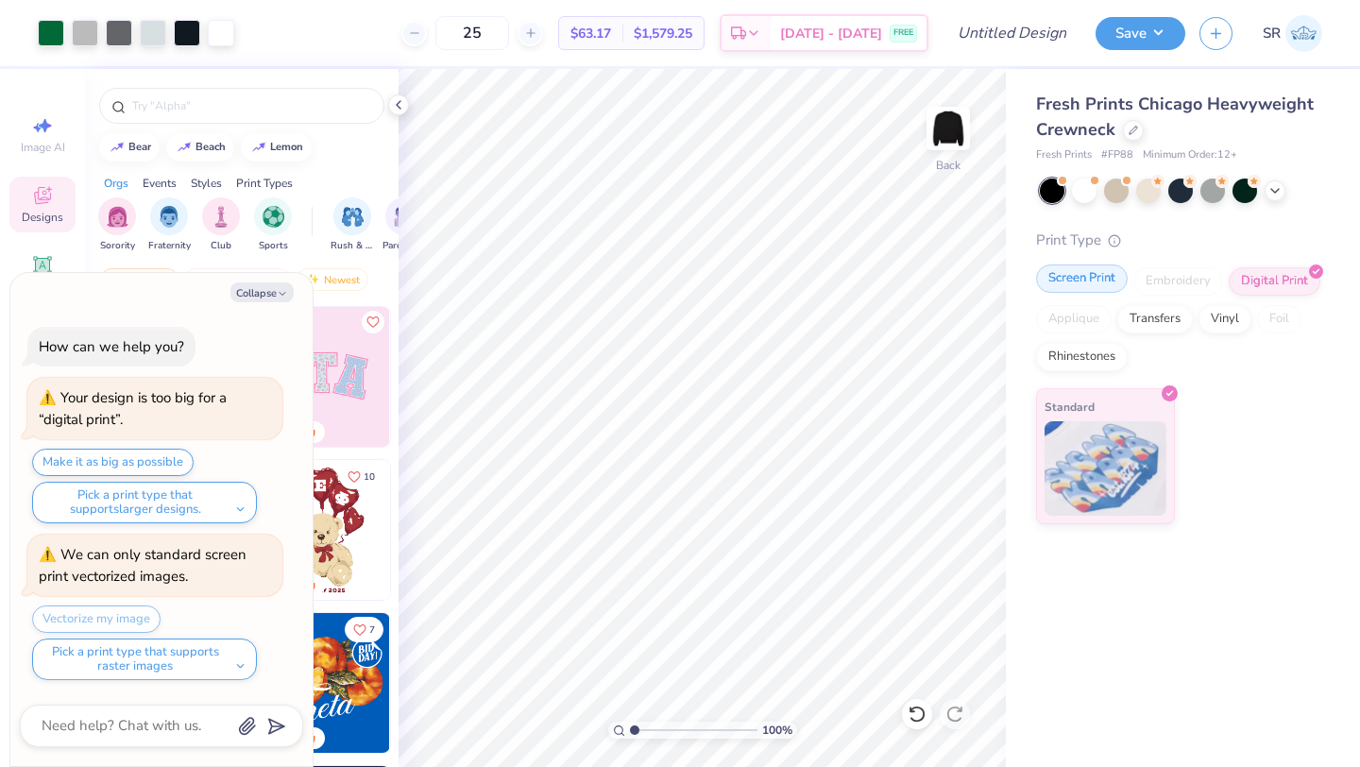
click at [1093, 272] on div "Screen Print" at bounding box center [1082, 279] width 92 height 28
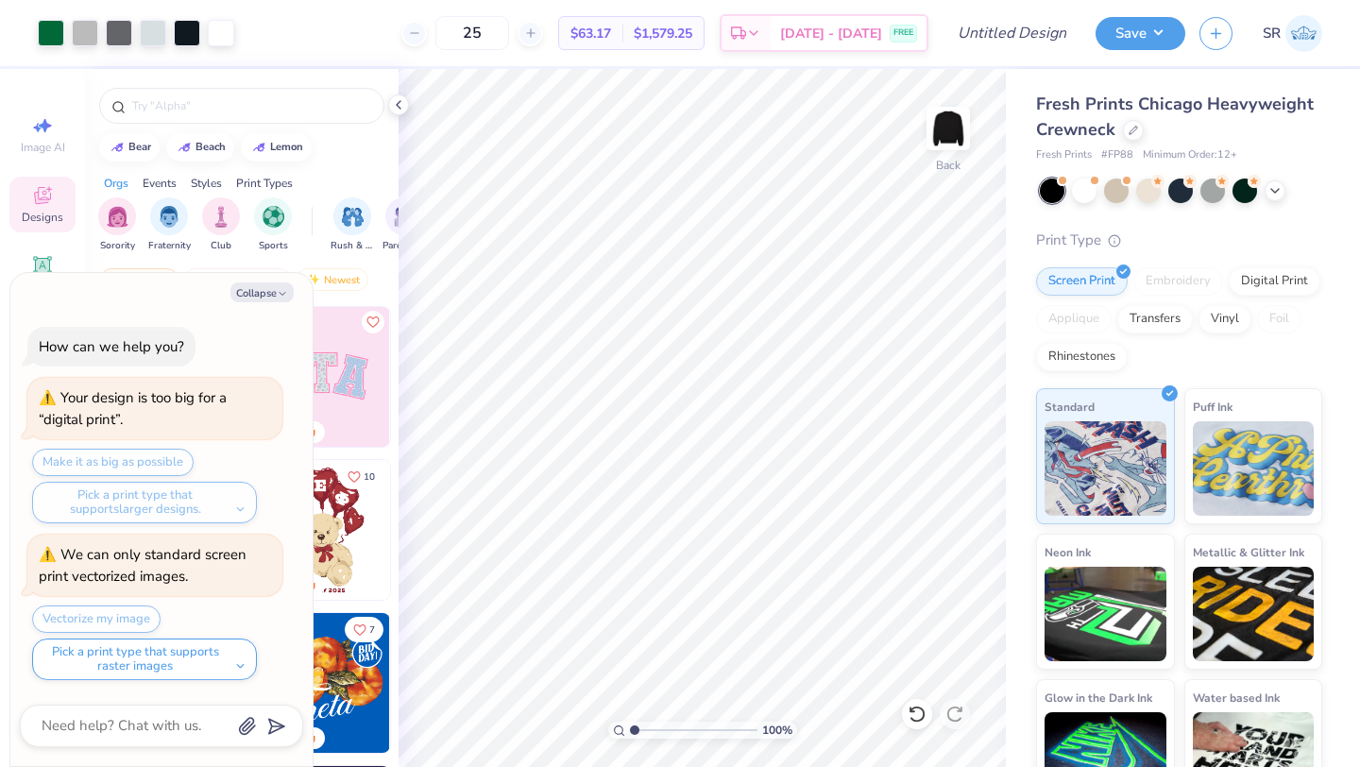
type textarea "x"
